Goal: Task Accomplishment & Management: Manage account settings

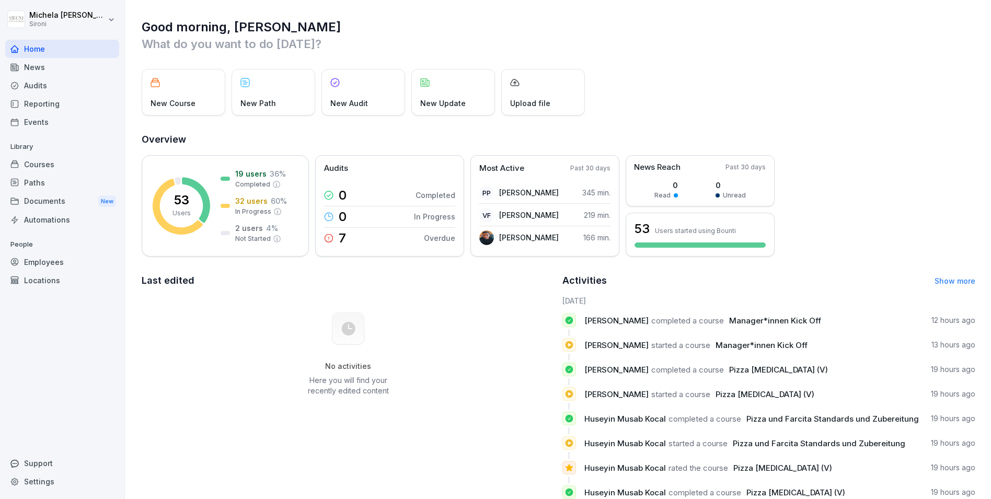
click at [70, 164] on div "Courses" at bounding box center [62, 164] width 114 height 18
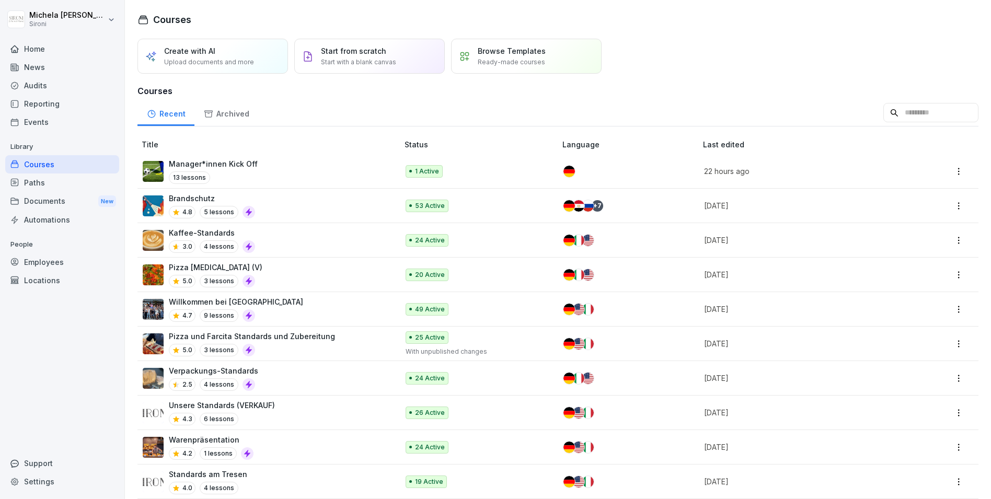
click at [297, 311] on div "Willkommen bei Sironi 4.7 9 lessons" at bounding box center [265, 309] width 245 height 26
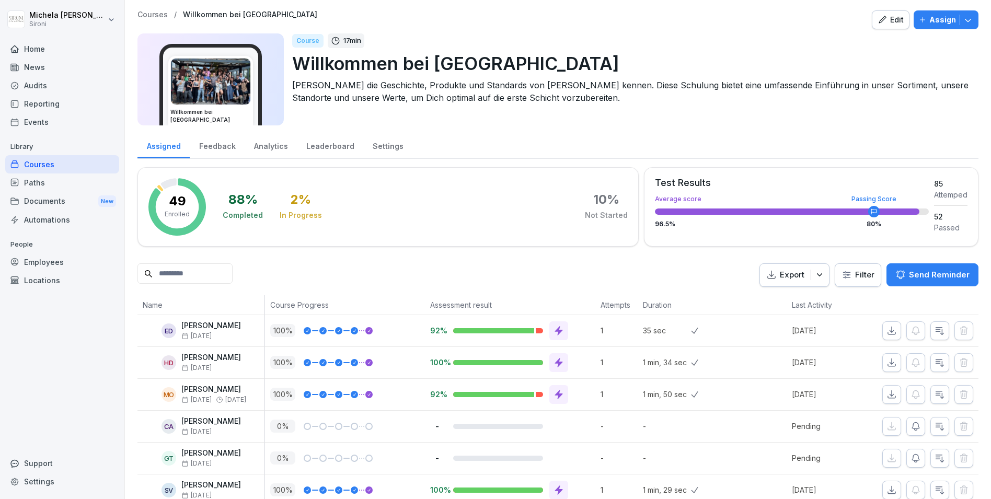
click at [892, 26] on button "Edit" at bounding box center [890, 19] width 38 height 19
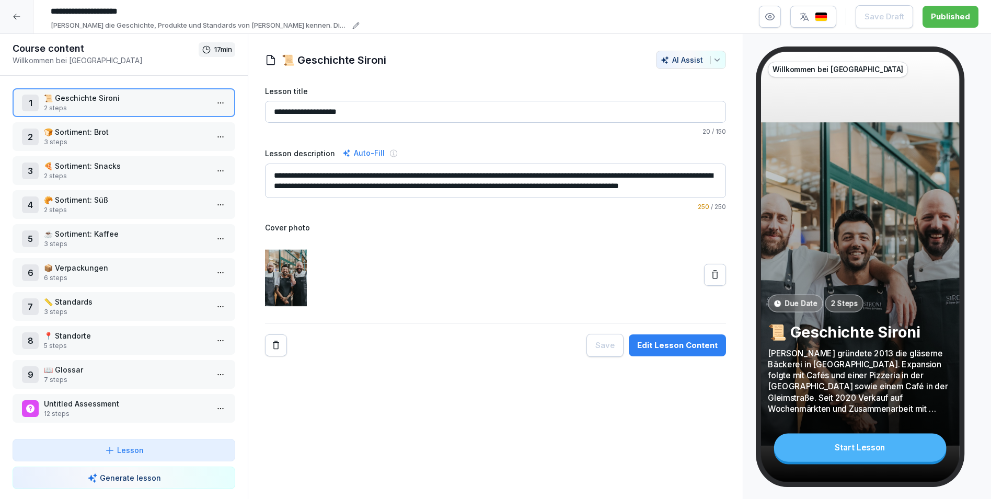
click at [106, 341] on p "5 steps" at bounding box center [126, 345] width 164 height 9
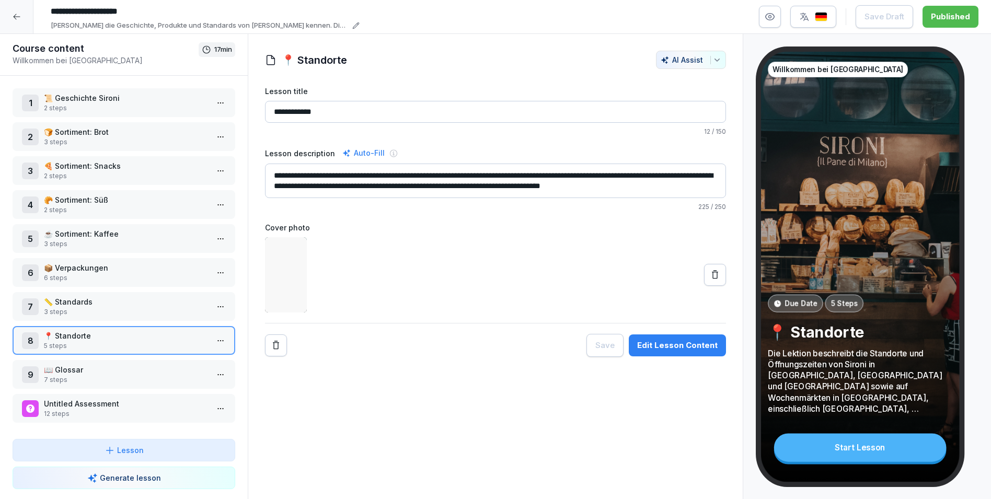
click at [109, 309] on p "3 steps" at bounding box center [126, 311] width 164 height 9
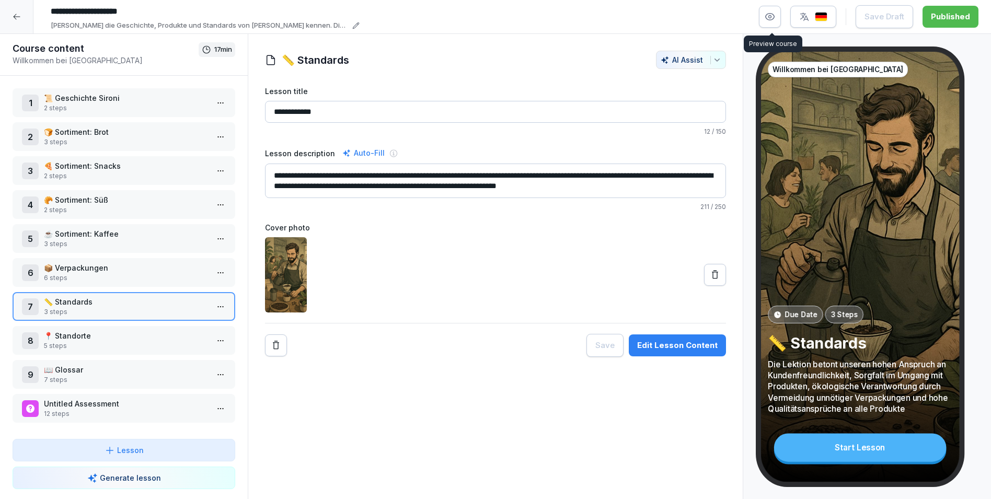
click at [772, 17] on icon "button" at bounding box center [769, 16] width 10 height 10
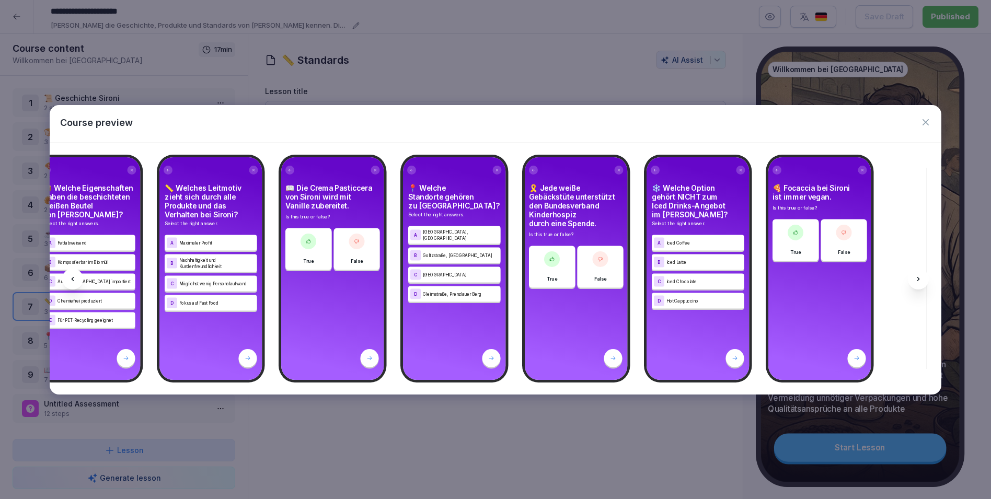
scroll to position [0, 6767]
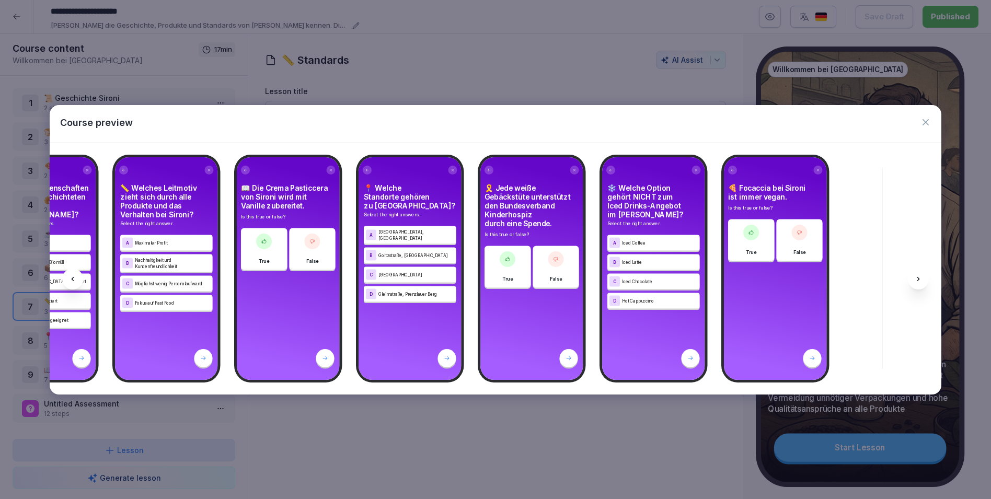
click at [919, 126] on div "Course preview" at bounding box center [495, 123] width 891 height 37
click at [929, 119] on icon "button" at bounding box center [925, 122] width 10 height 10
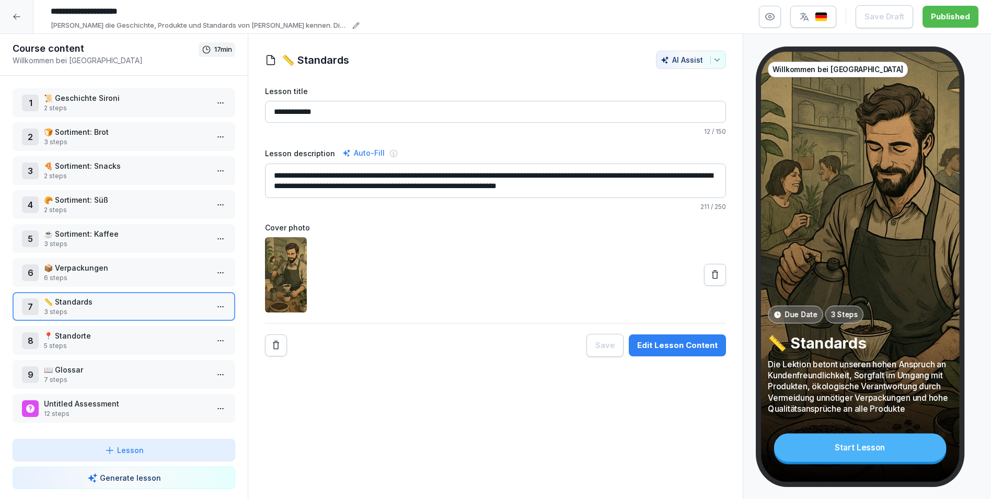
click at [112, 407] on p "Untitled Assessment" at bounding box center [126, 403] width 164 height 11
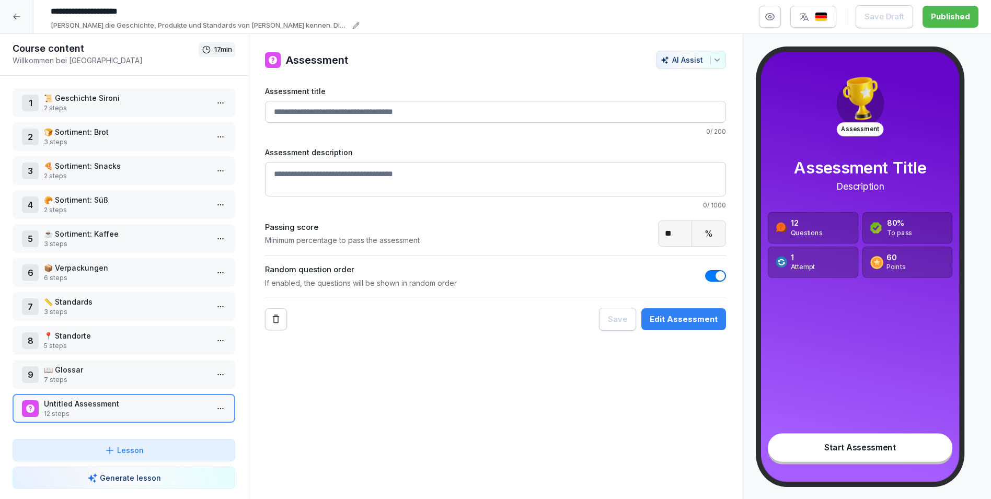
click at [116, 383] on p "7 steps" at bounding box center [126, 379] width 164 height 9
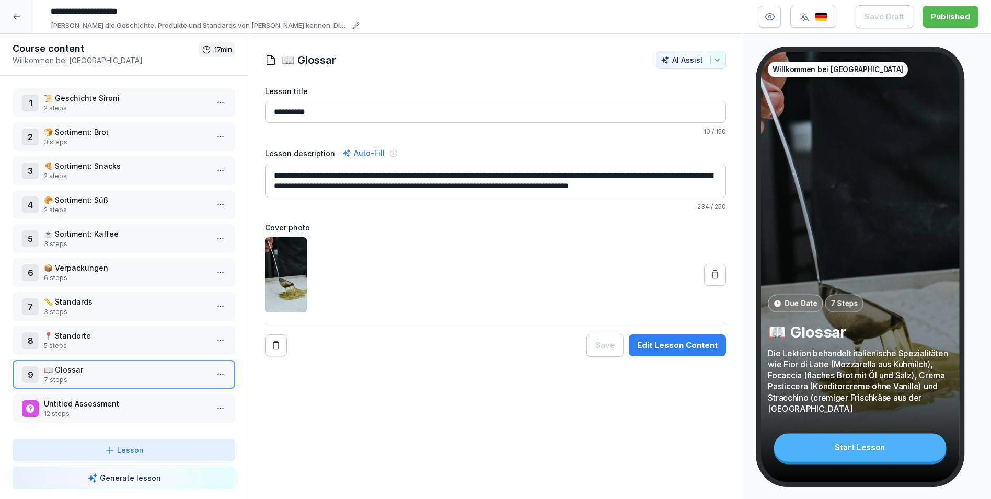
click at [120, 339] on p "📍 Standorte" at bounding box center [126, 335] width 164 height 11
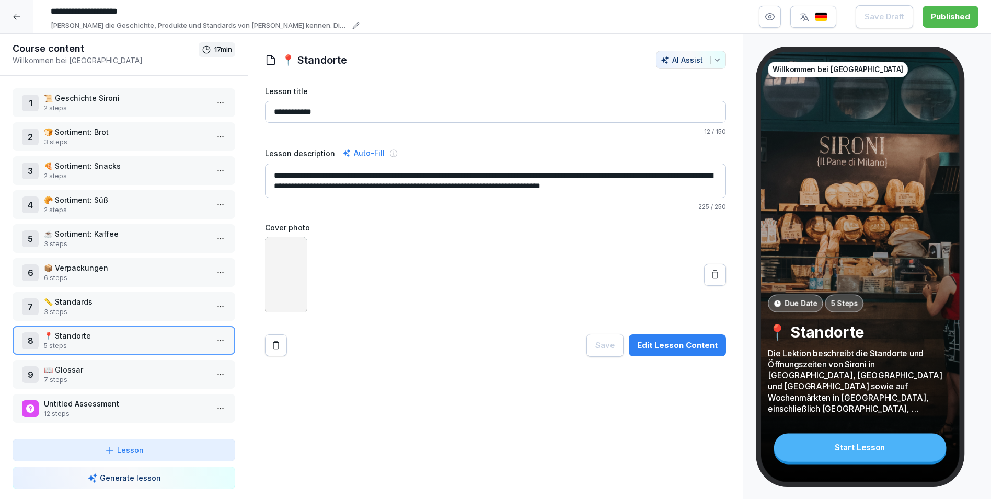
click at [128, 304] on p "📏 Standards" at bounding box center [126, 301] width 164 height 11
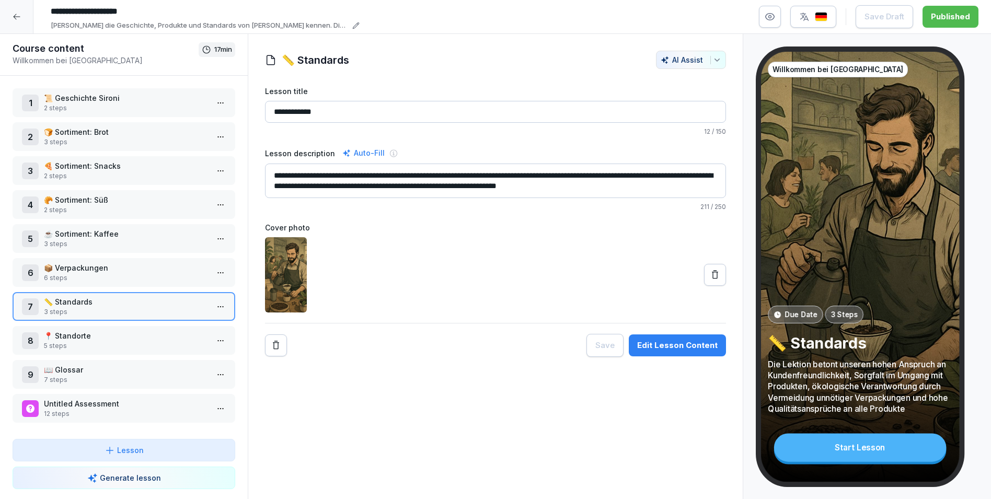
click at [24, 16] on div at bounding box center [16, 16] width 33 height 33
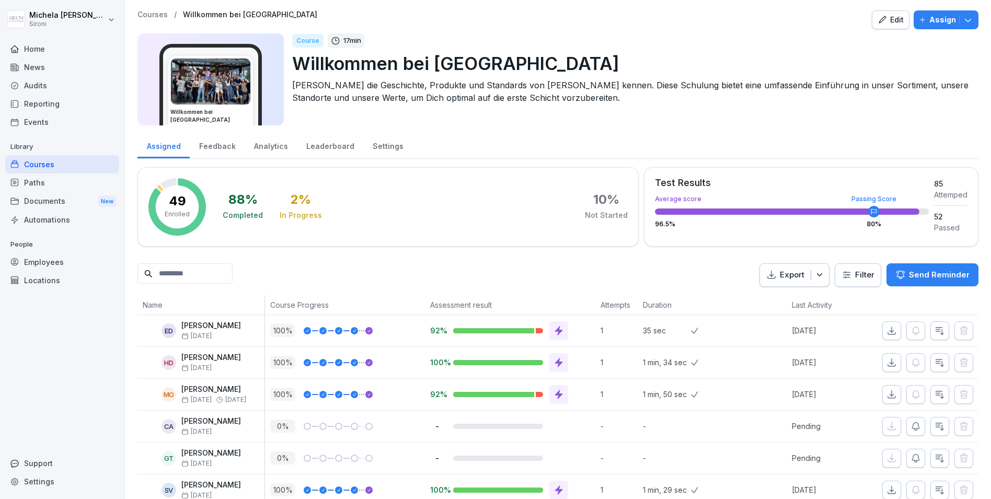
click at [160, 10] on p "Courses" at bounding box center [152, 14] width 30 height 9
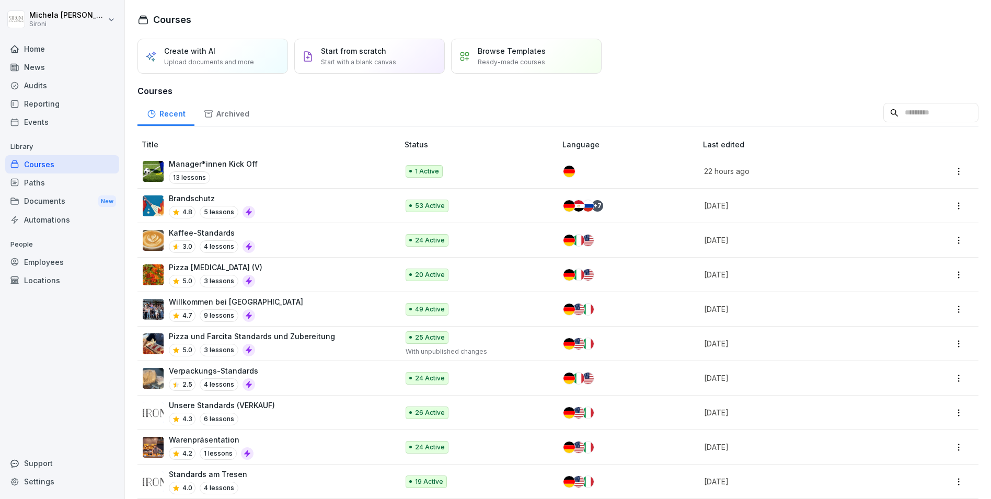
scroll to position [111, 0]
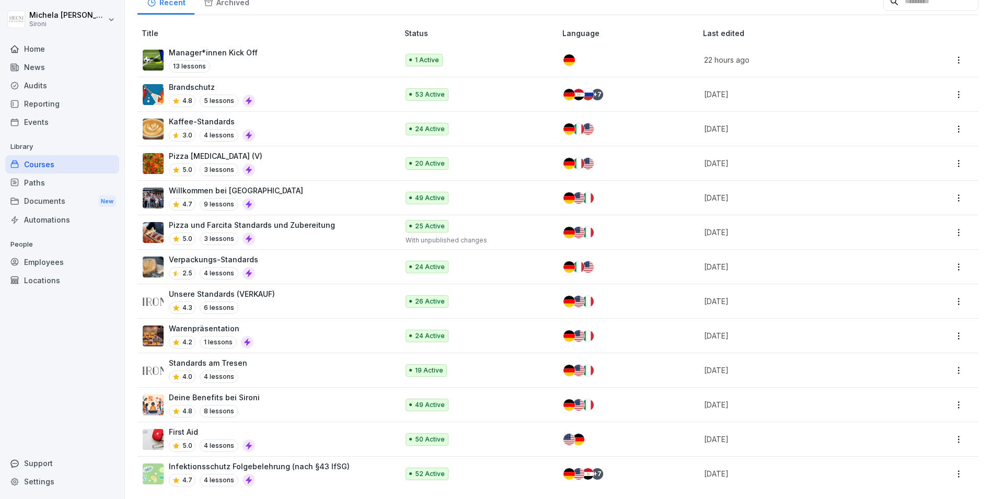
click at [290, 294] on div "Unsere Standards (VERKAUF) 4.3 6 lessons" at bounding box center [265, 301] width 245 height 26
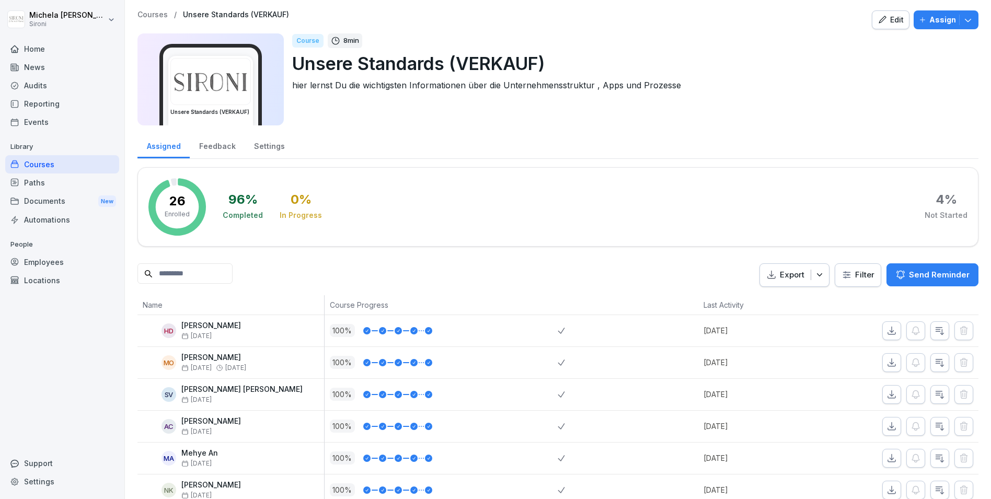
click at [892, 16] on div "Edit" at bounding box center [890, 19] width 26 height 11
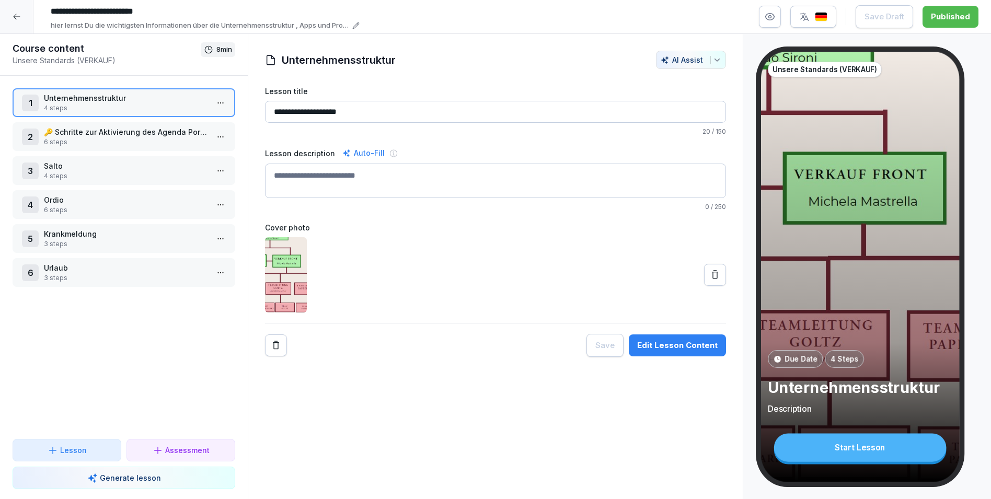
click at [774, 15] on icon "button" at bounding box center [769, 17] width 9 height 7
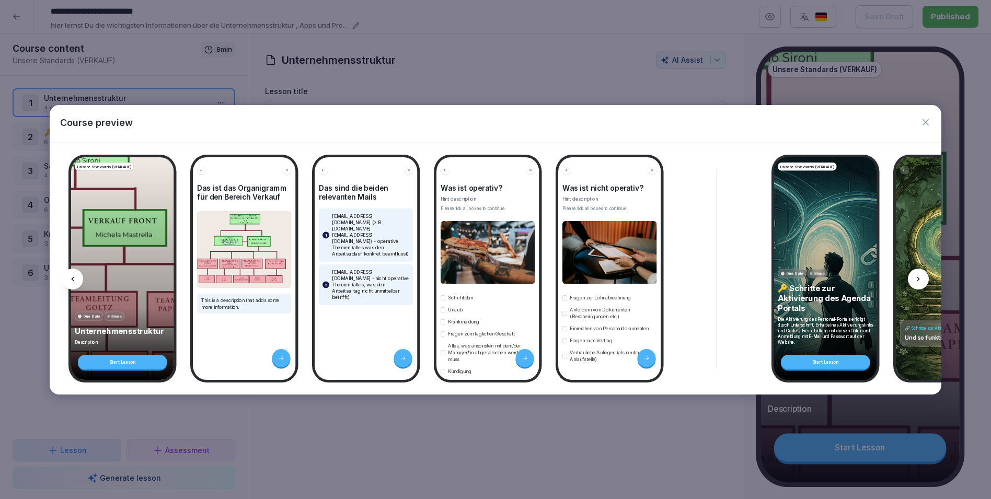
click at [925, 124] on icon "button" at bounding box center [925, 122] width 10 height 10
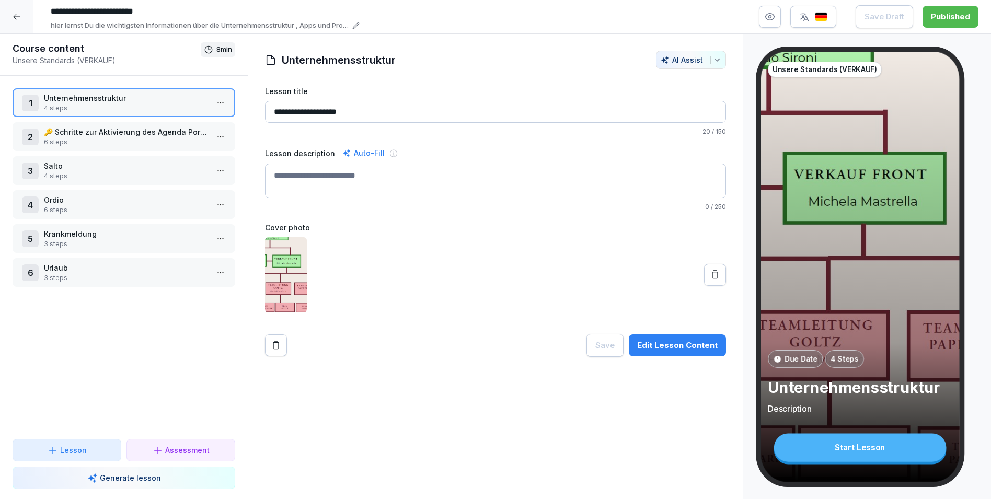
click at [16, 14] on icon at bounding box center [17, 17] width 8 height 8
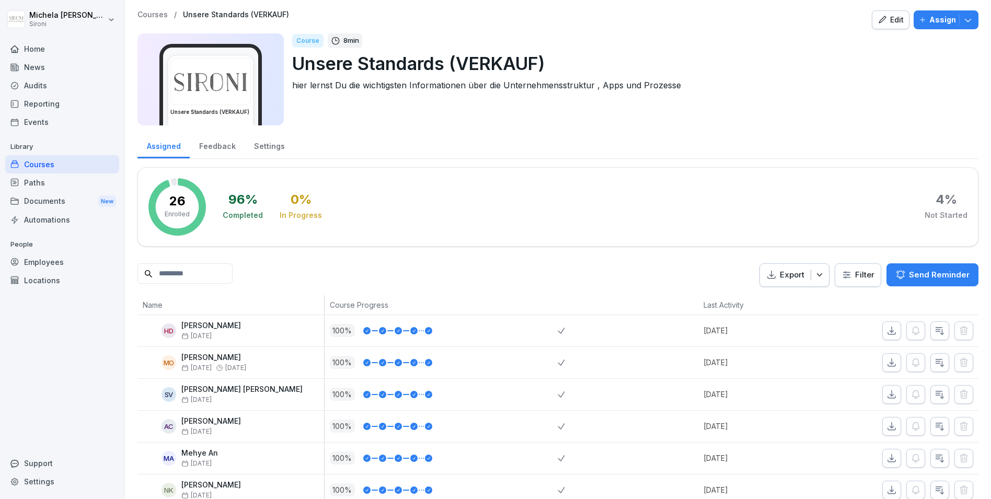
click at [153, 18] on p "Courses" at bounding box center [152, 14] width 30 height 9
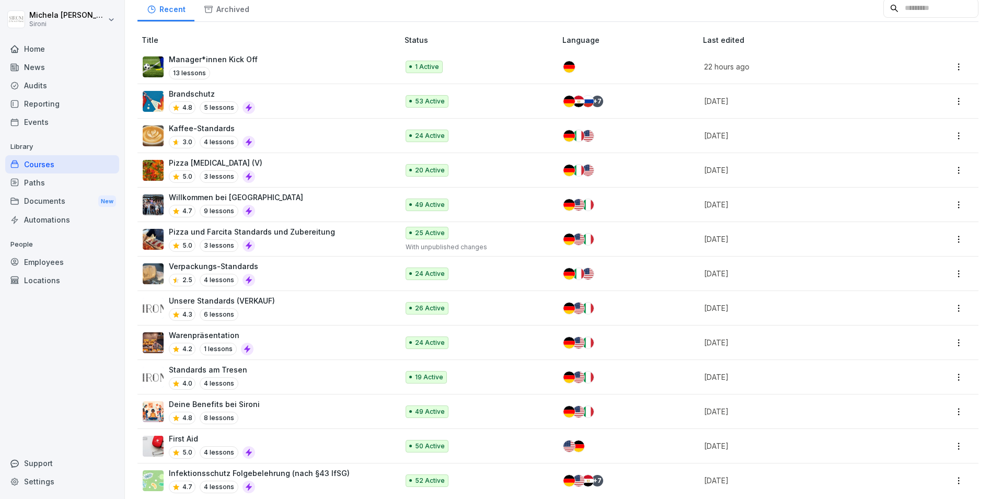
scroll to position [109, 0]
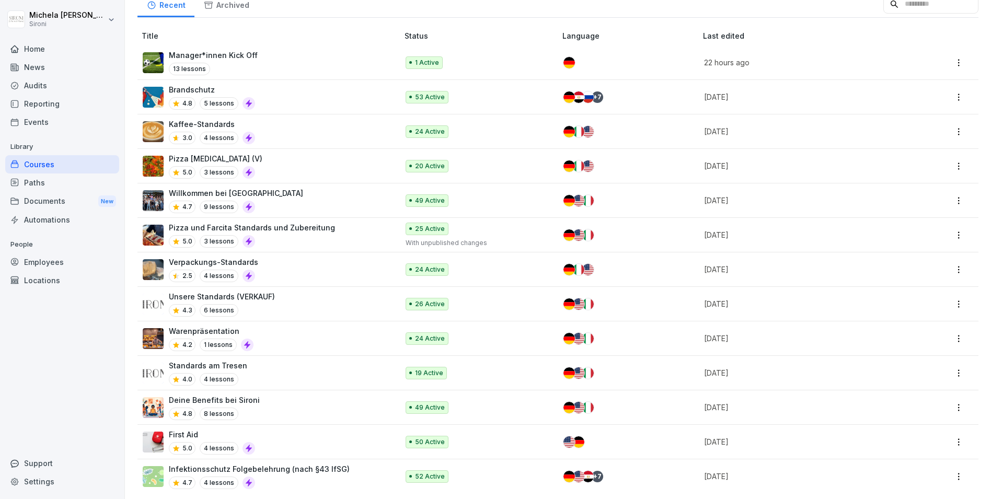
click at [261, 363] on div "Standards am Tresen 4.0 4 lessons" at bounding box center [265, 373] width 245 height 26
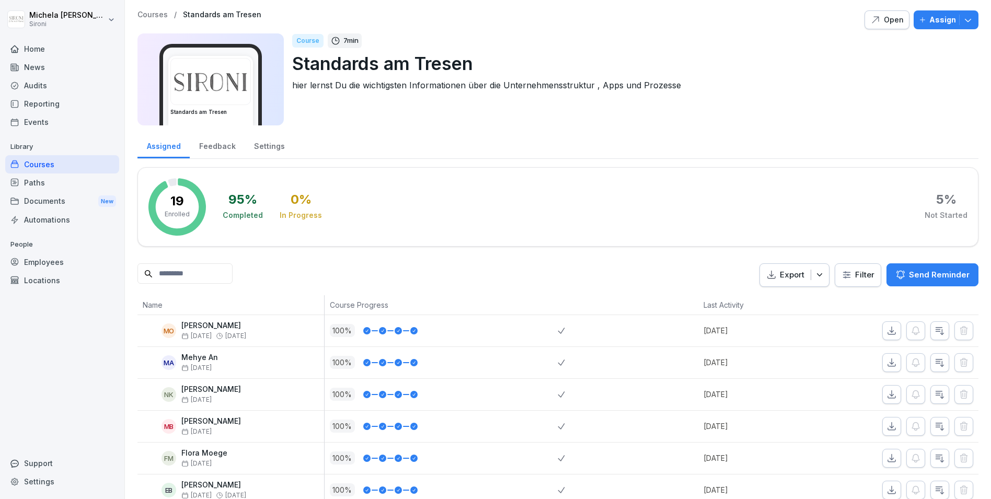
click at [885, 24] on div "Open" at bounding box center [886, 19] width 33 height 11
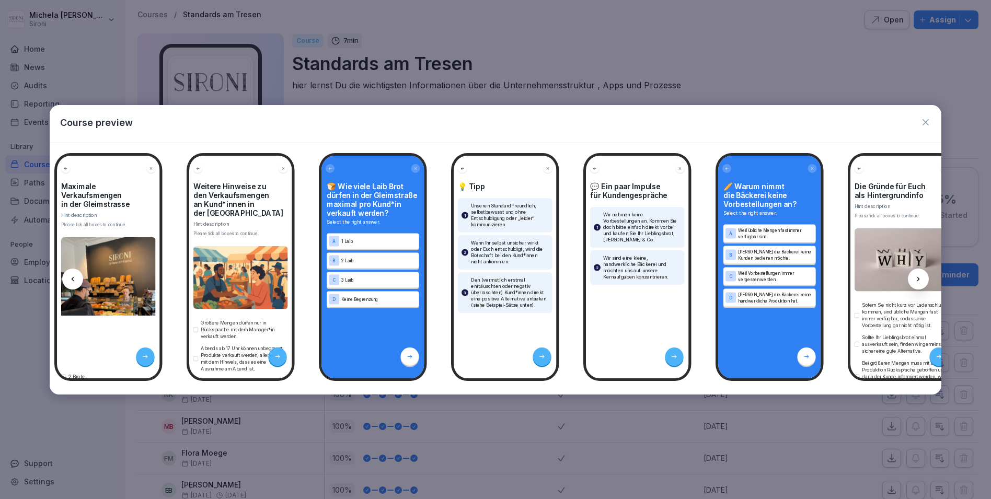
scroll to position [0, 1853]
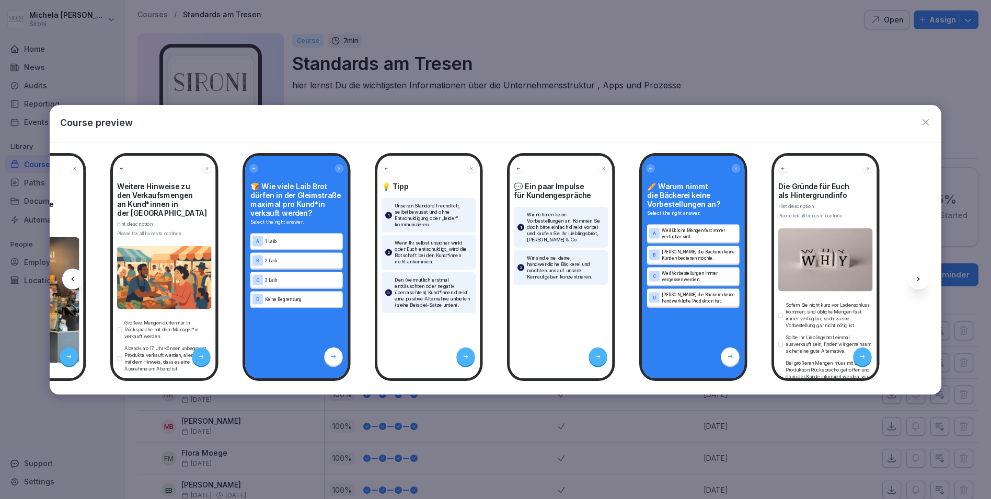
click at [925, 122] on icon "button" at bounding box center [925, 122] width 6 height 6
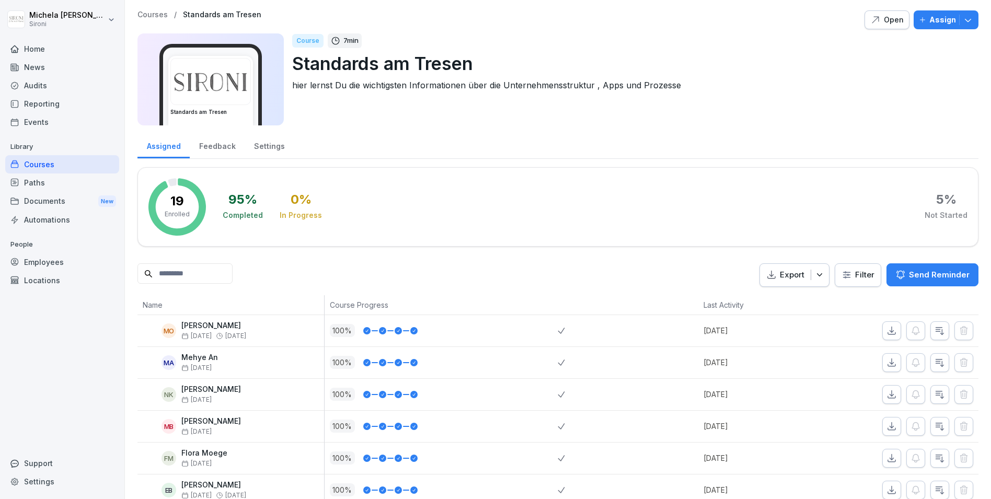
click at [145, 15] on p "Courses" at bounding box center [152, 14] width 30 height 9
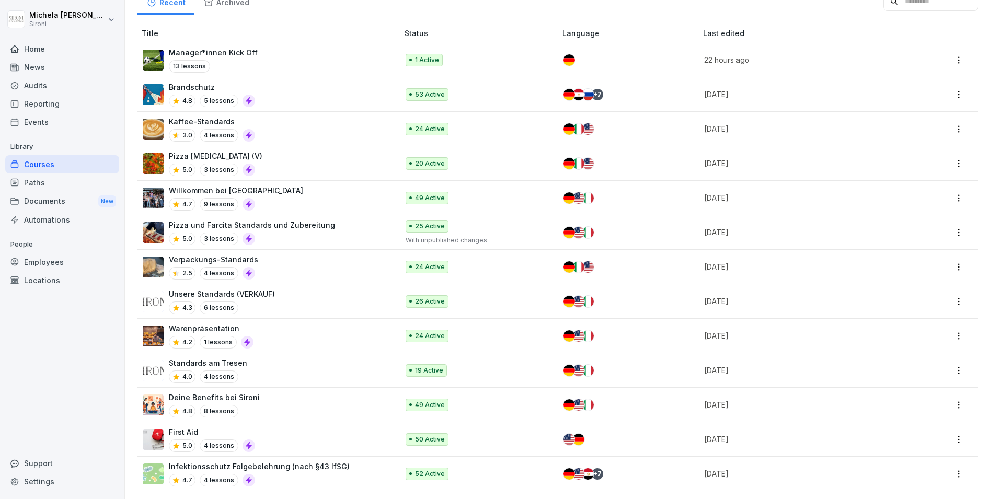
scroll to position [111, 0]
